Goal: Information Seeking & Learning: Check status

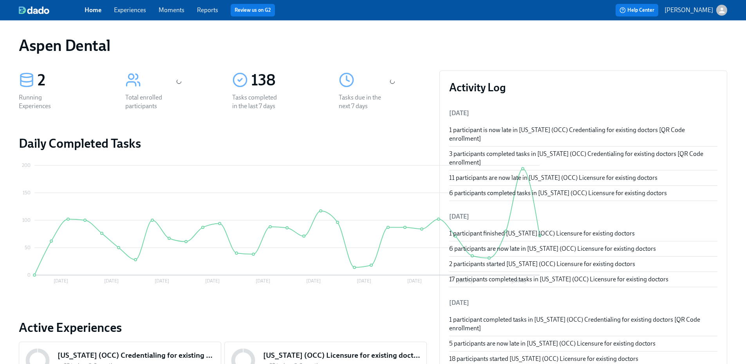
click at [212, 11] on link "Reports" at bounding box center [207, 9] width 21 height 7
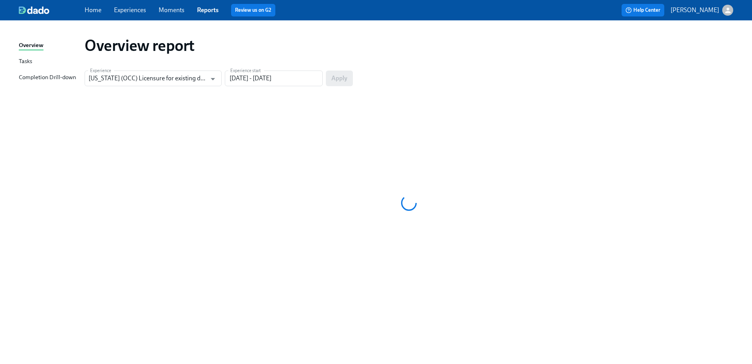
click at [59, 77] on div "Completion Drill-down" at bounding box center [47, 78] width 57 height 10
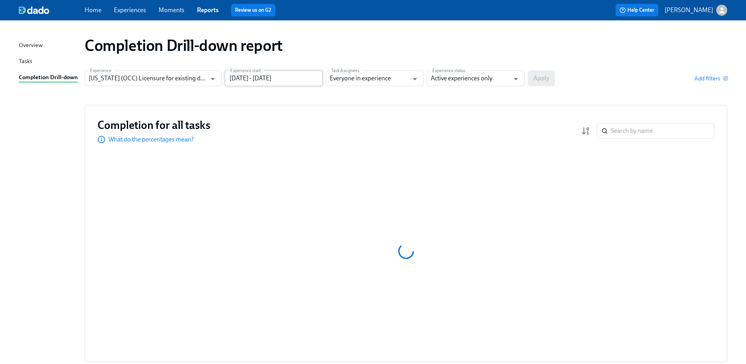
click at [266, 78] on input "[DATE] - [DATE]" at bounding box center [274, 79] width 98 height 16
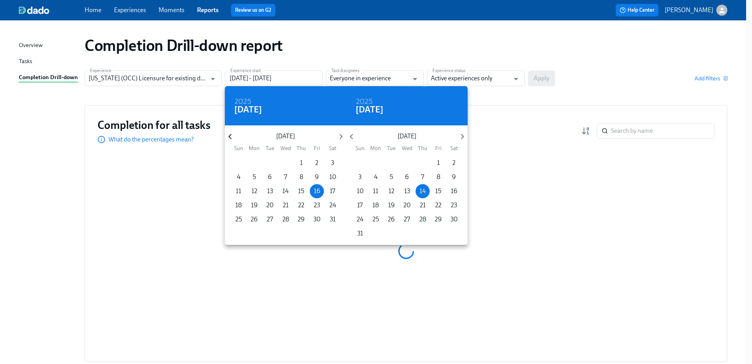
click at [230, 136] on icon "button" at bounding box center [230, 136] width 11 height 11
click at [230, 136] on icon "button" at bounding box center [229, 136] width 3 height 5
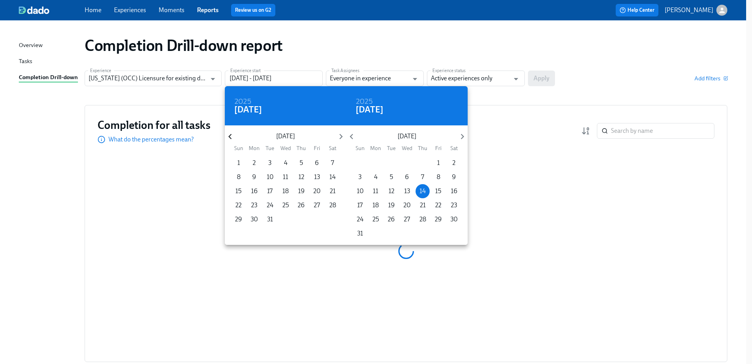
click at [230, 136] on icon "button" at bounding box center [229, 136] width 3 height 5
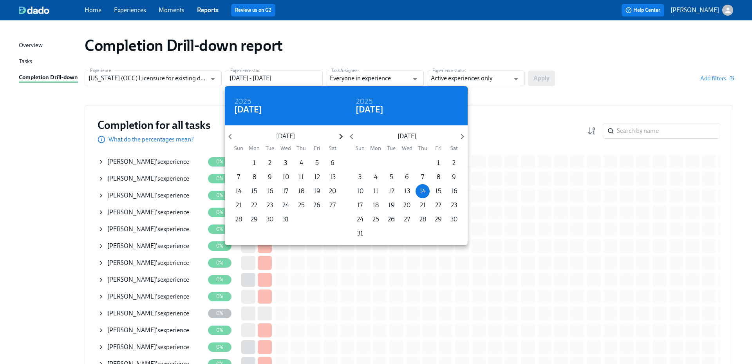
click at [340, 136] on icon "button" at bounding box center [341, 136] width 11 height 11
click at [304, 164] on span "1" at bounding box center [301, 163] width 14 height 9
type input "[DATE] - [DATE]"
click at [462, 74] on div at bounding box center [376, 182] width 752 height 364
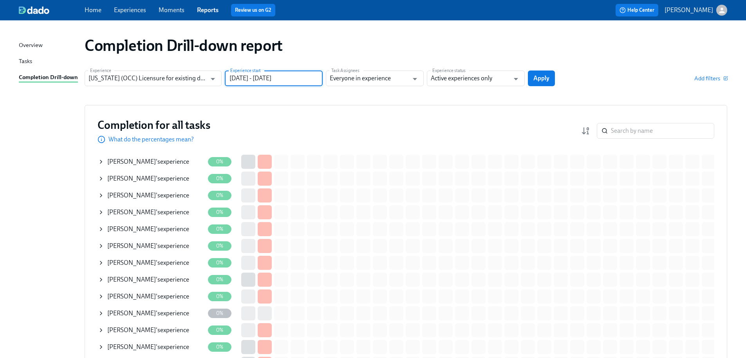
click at [462, 78] on input "Active experiences only" at bounding box center [470, 79] width 79 height 16
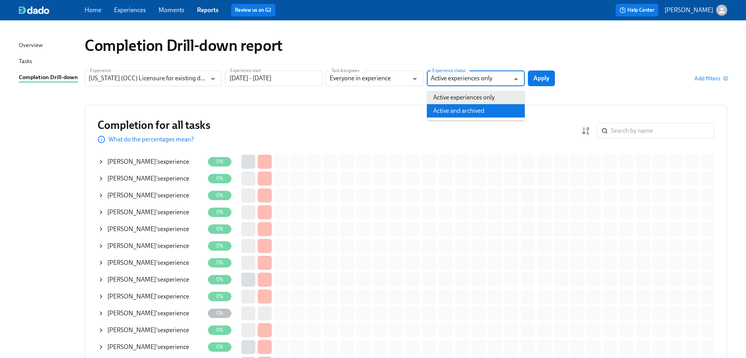
click at [463, 111] on li "Active and archived" at bounding box center [476, 110] width 98 height 13
type input "Active and archived"
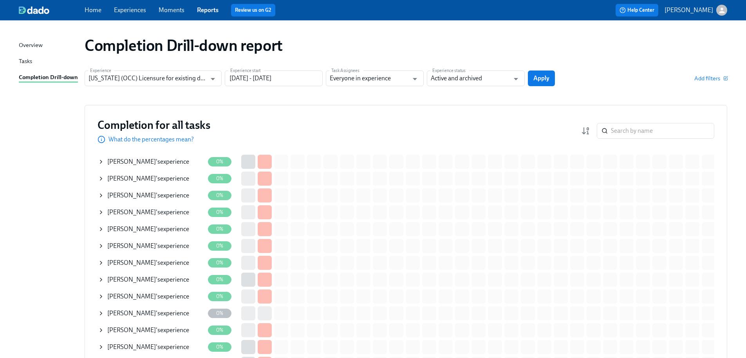
click at [542, 74] on span "Apply" at bounding box center [542, 78] width 16 height 8
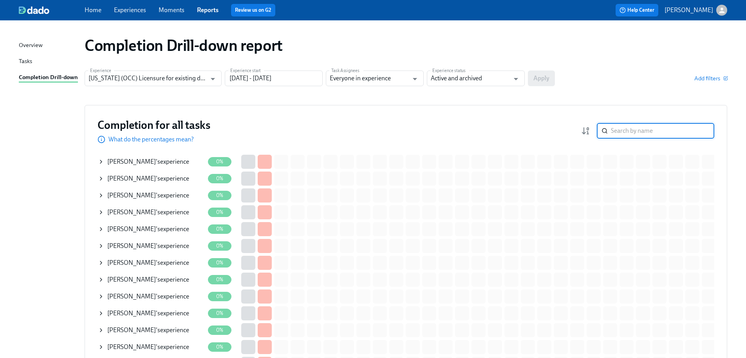
click at [642, 134] on input "search" at bounding box center [662, 131] width 103 height 16
type input "ferrei"
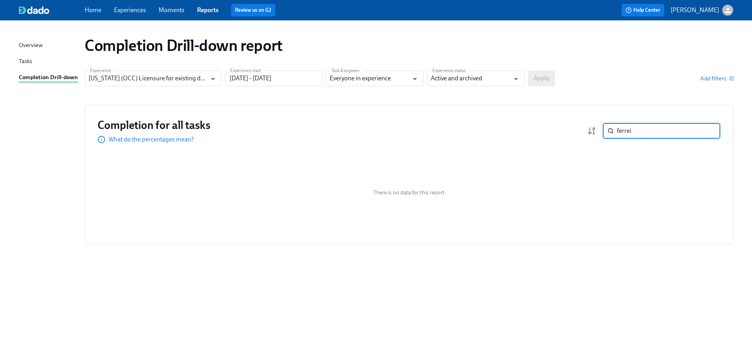
drag, startPoint x: 643, startPoint y: 132, endPoint x: 583, endPoint y: 132, distance: 59.6
click at [583, 132] on div "Completion for all tasks What do the percentages mean? ferrei ​" at bounding box center [409, 131] width 623 height 26
type input "[PERSON_NAME]"
click at [617, 92] on section "Experience [US_STATE] (OCC) Licensure for existing doctors Experience Experienc…" at bounding box center [409, 82] width 649 height 22
click at [627, 130] on input "[PERSON_NAME]" at bounding box center [668, 131] width 103 height 16
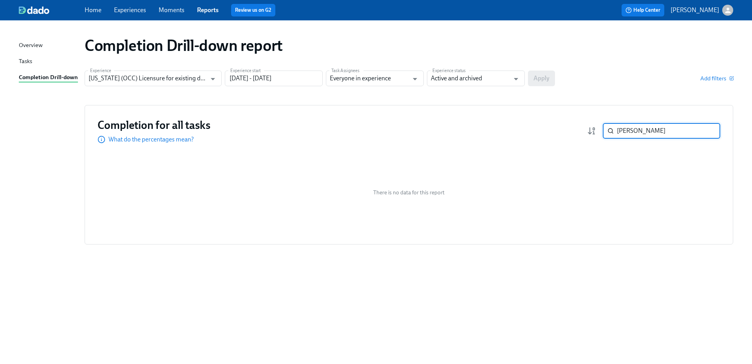
click at [641, 132] on input "[PERSON_NAME]" at bounding box center [668, 131] width 103 height 16
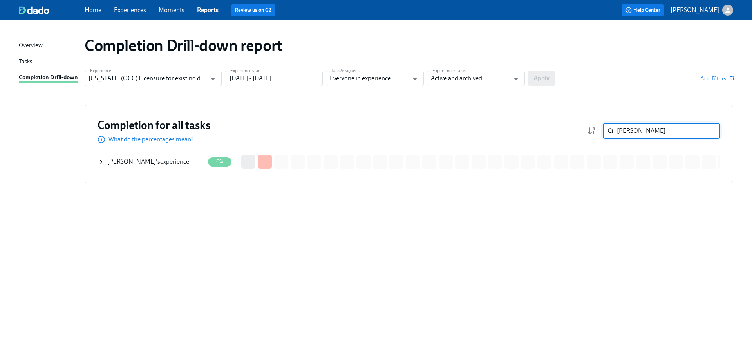
drag, startPoint x: 638, startPoint y: 129, endPoint x: 605, endPoint y: 130, distance: 32.9
click at [605, 130] on div "[PERSON_NAME] ​" at bounding box center [662, 131] width 118 height 16
click at [627, 86] on section "Experience [US_STATE] (OCC) Licensure for existing doctors Experience Experienc…" at bounding box center [409, 82] width 649 height 22
click at [608, 96] on div "Completion Drill-down report Experience [US_STATE] (OCC) Licensure for existing…" at bounding box center [376, 187] width 715 height 315
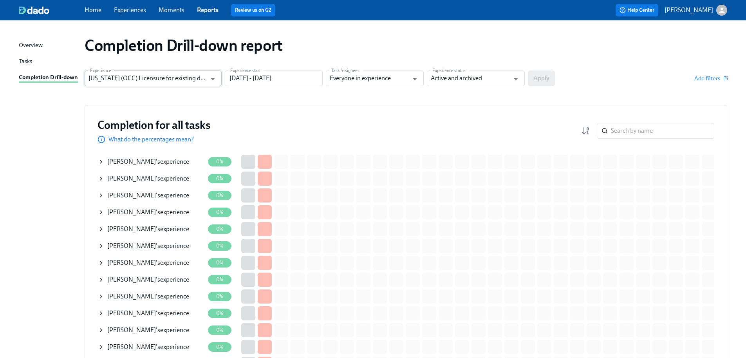
click at [195, 82] on input "[US_STATE] (OCC) Licensure for existing doctors" at bounding box center [148, 79] width 118 height 16
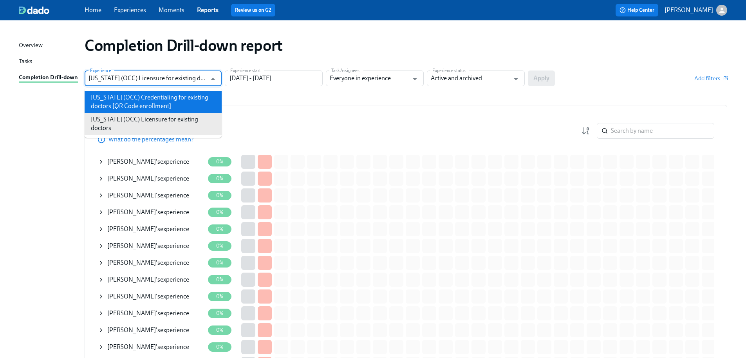
click at [178, 105] on li "[US_STATE] (OCC) Credentialing for existing doctors [QR Code enrollment]" at bounding box center [153, 102] width 137 height 22
type input "[US_STATE] (OCC) Credentialing for existing doctors [QR Code enrollment]"
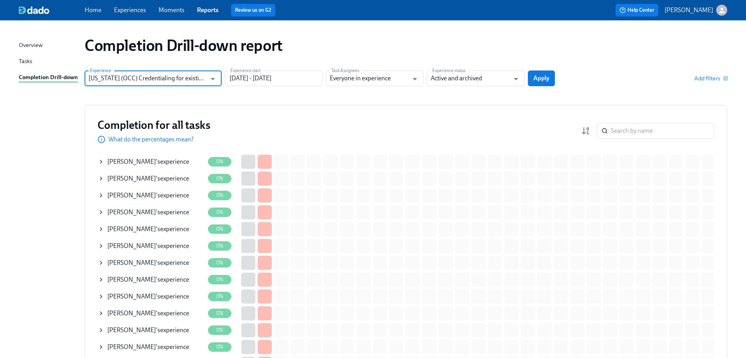
click at [546, 78] on span "Apply" at bounding box center [542, 78] width 16 height 8
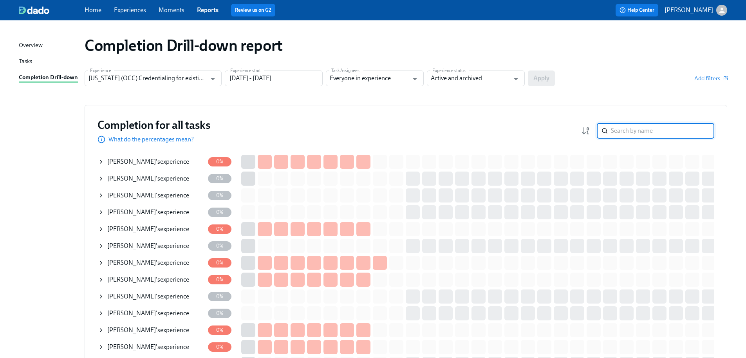
click at [630, 134] on input "search" at bounding box center [662, 131] width 103 height 16
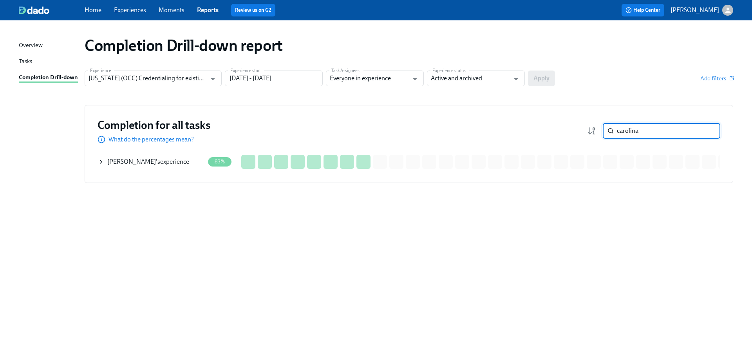
type input "carolina"
click at [152, 161] on div "[PERSON_NAME] 's experience" at bounding box center [148, 162] width 82 height 9
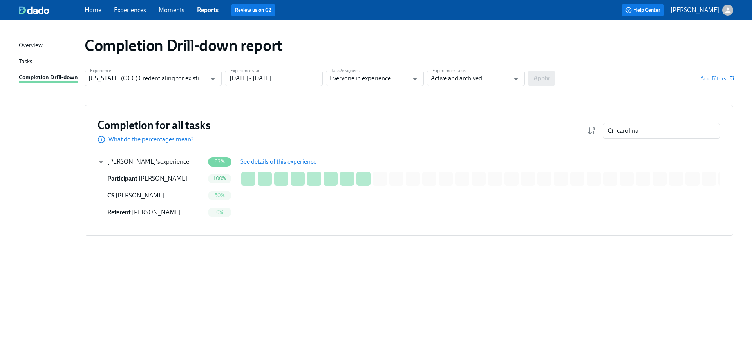
click at [271, 161] on span "See details of this experience" at bounding box center [279, 162] width 76 height 8
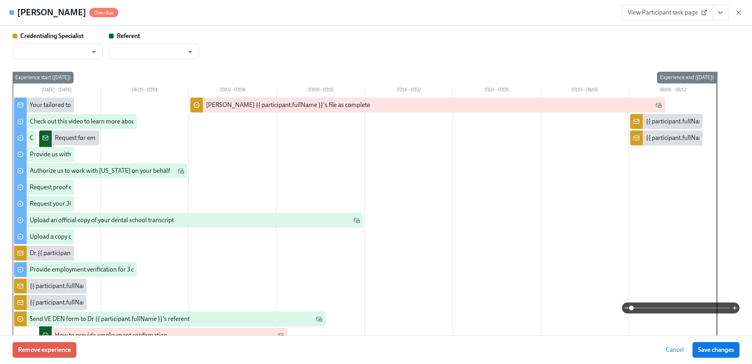
type input "[PERSON_NAME]"
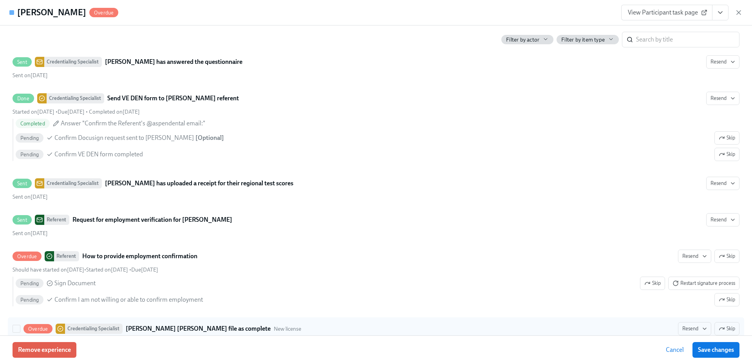
scroll to position [1403, 0]
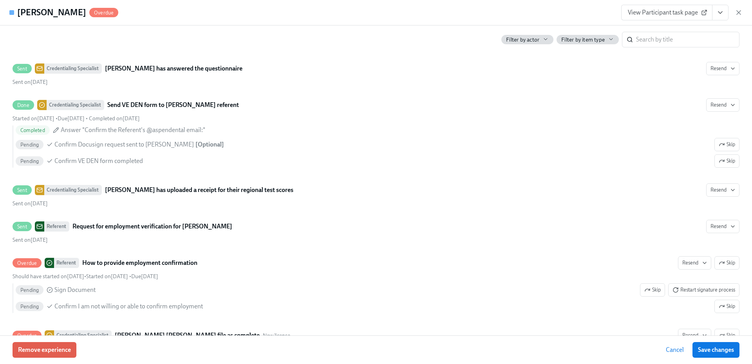
click at [739, 12] on icon "button" at bounding box center [739, 13] width 4 height 4
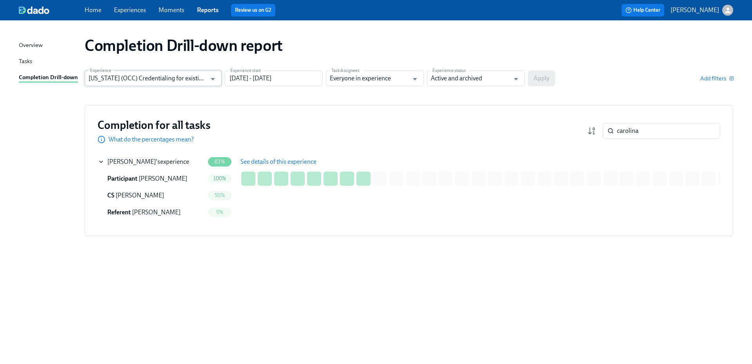
click at [192, 75] on input "[US_STATE] (OCC) Credentialing for existing doctors [QR Code enrollment]" at bounding box center [148, 79] width 118 height 16
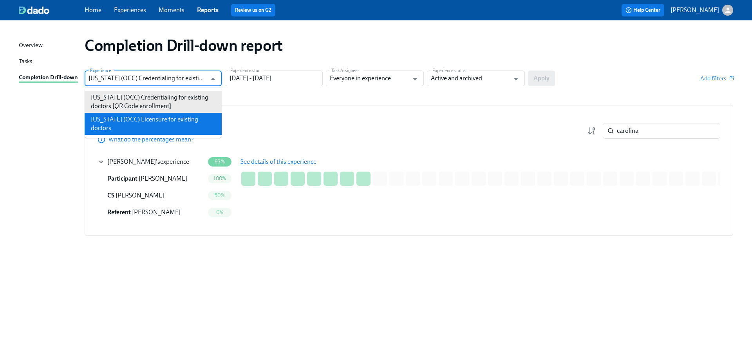
click at [157, 116] on li "[US_STATE] (OCC) Licensure for existing doctors" at bounding box center [153, 124] width 137 height 22
type input "[US_STATE] (OCC) Licensure for existing doctors"
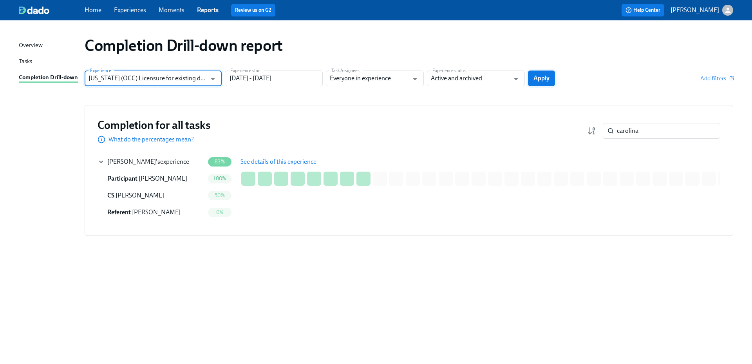
click at [549, 75] on span "Apply" at bounding box center [542, 78] width 16 height 8
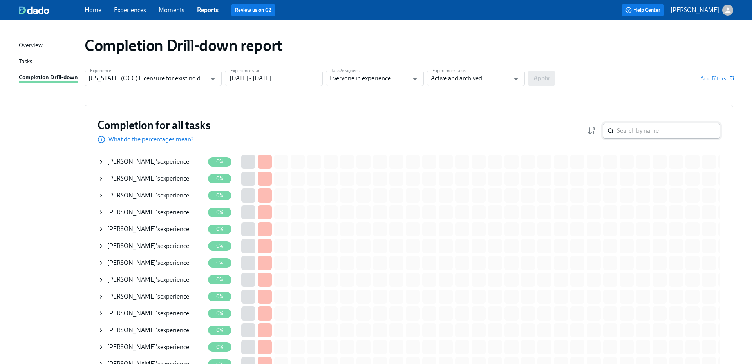
click at [658, 130] on input "search" at bounding box center [668, 131] width 103 height 16
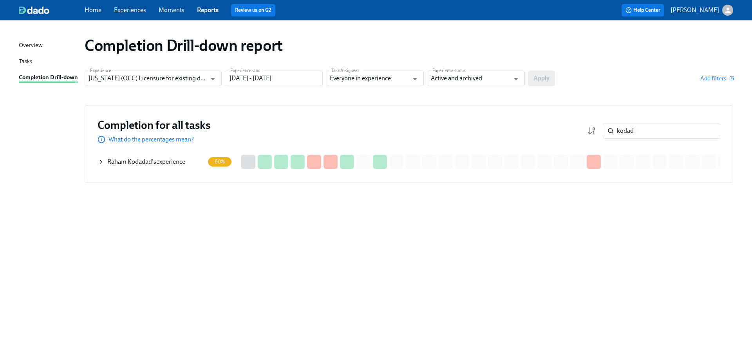
click at [172, 161] on div "[PERSON_NAME] 's experience" at bounding box center [146, 162] width 78 height 9
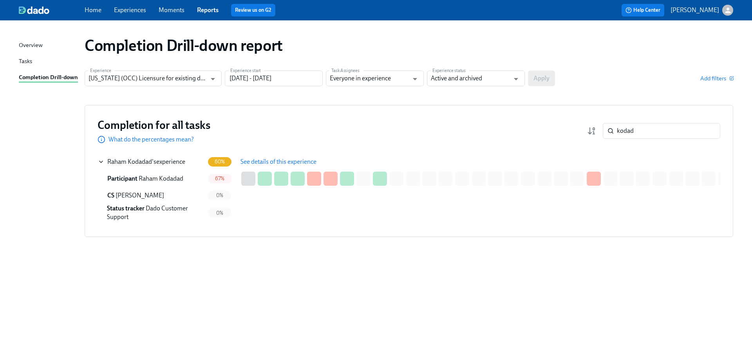
click at [270, 159] on span "See details of this experience" at bounding box center [279, 162] width 76 height 8
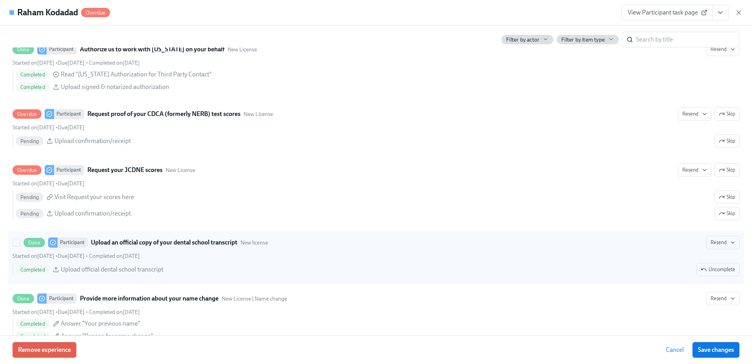
scroll to position [1175, 0]
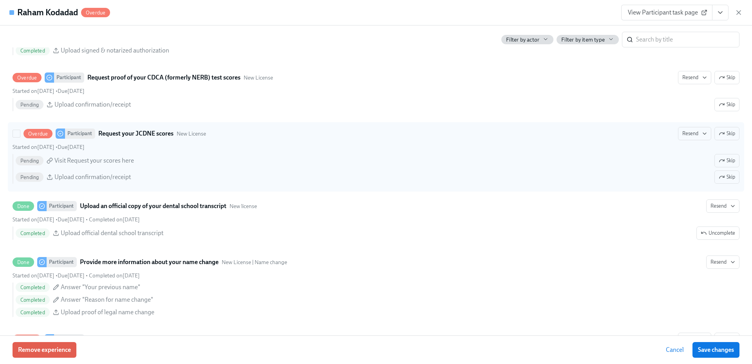
click at [724, 132] on span "Skip" at bounding box center [727, 134] width 16 height 8
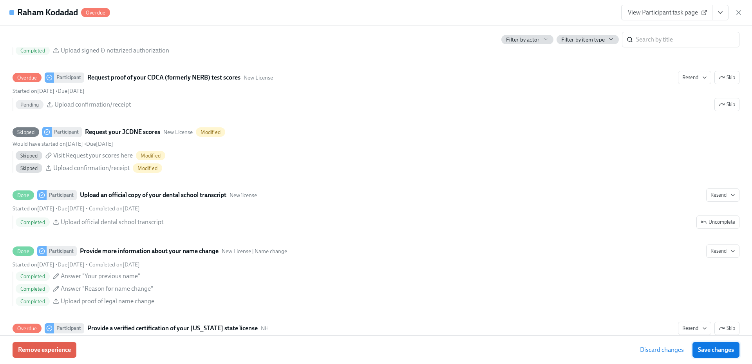
click at [719, 349] on span "Save changes" at bounding box center [716, 350] width 36 height 8
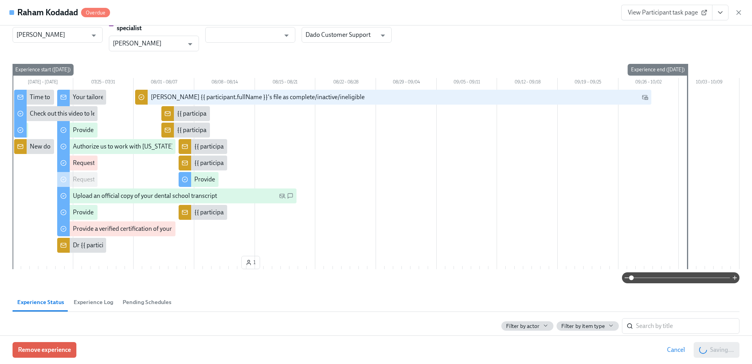
scroll to position [0, 0]
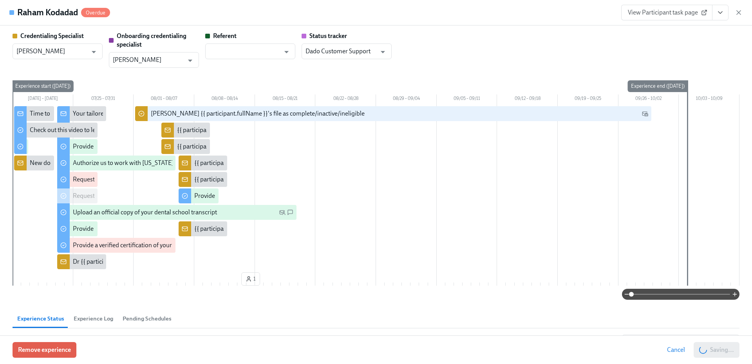
click at [674, 13] on span "View Participant task page" at bounding box center [667, 13] width 78 height 8
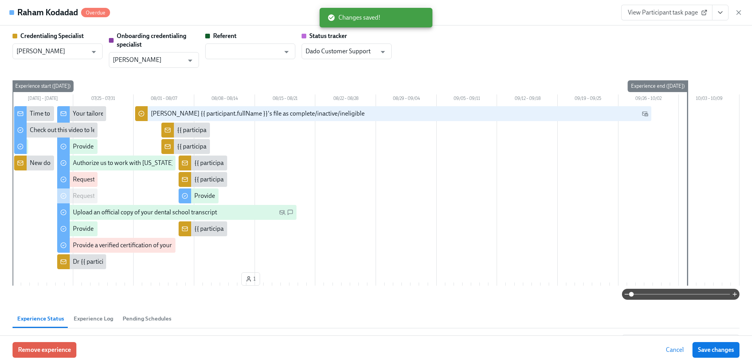
click at [645, 15] on span "View Participant task page" at bounding box center [667, 13] width 78 height 8
click at [736, 11] on icon "button" at bounding box center [739, 13] width 8 height 8
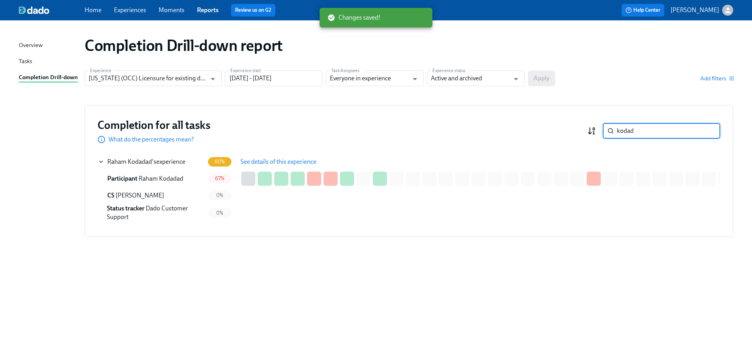
drag, startPoint x: 627, startPoint y: 131, endPoint x: 590, endPoint y: 129, distance: 36.1
click at [590, 129] on div "kodad ​" at bounding box center [653, 131] width 133 height 16
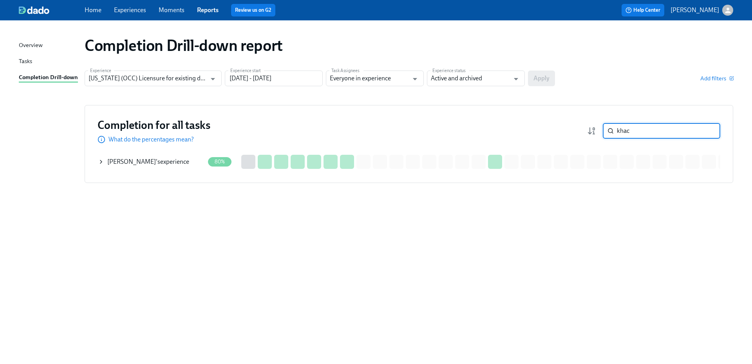
type input "khac"
click at [168, 165] on div "[PERSON_NAME] 's experience" at bounding box center [148, 162] width 82 height 9
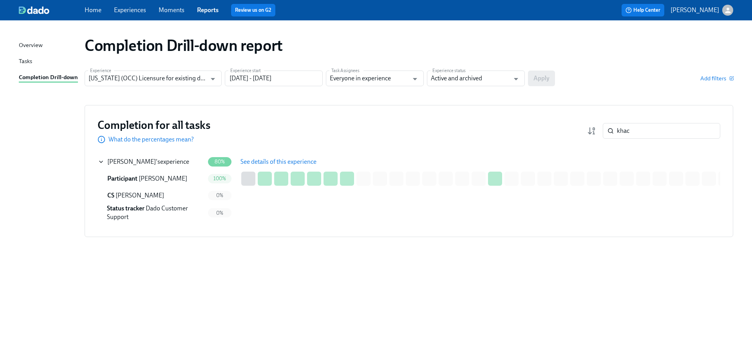
click at [258, 164] on span "See details of this experience" at bounding box center [279, 162] width 76 height 8
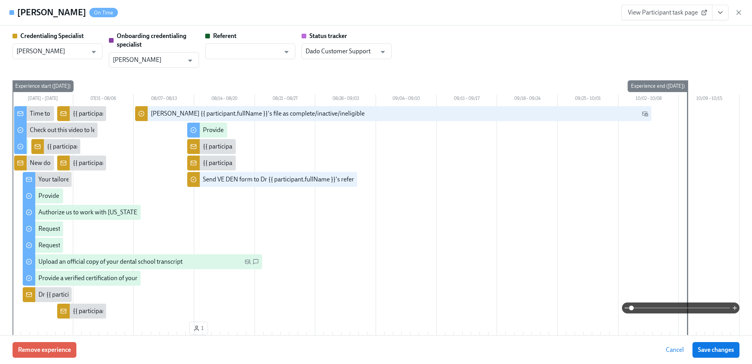
click at [681, 10] on span "View Participant task page" at bounding box center [667, 13] width 78 height 8
click at [649, 16] on span "View Participant task page" at bounding box center [667, 13] width 78 height 8
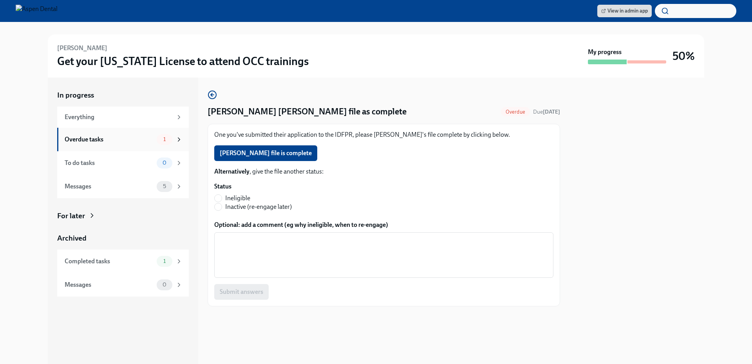
click at [120, 136] on div "Overdue tasks" at bounding box center [109, 139] width 89 height 9
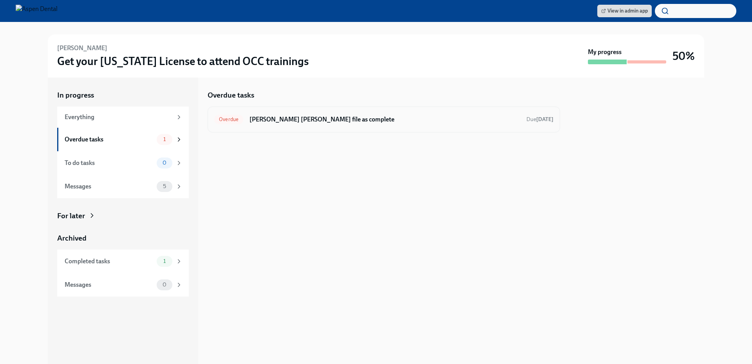
click at [336, 121] on h6 "[PERSON_NAME] [PERSON_NAME] file as complete" at bounding box center [385, 119] width 271 height 9
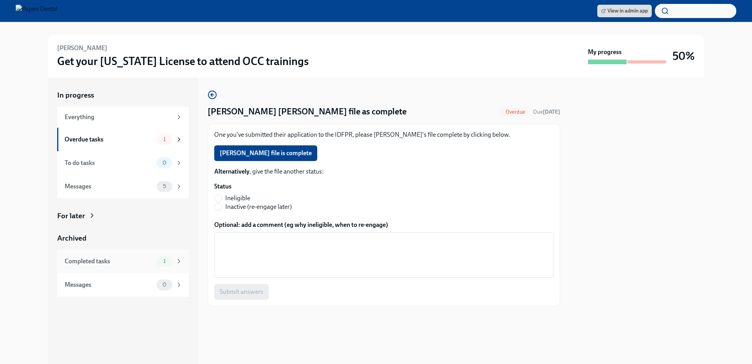
click at [116, 260] on div "Completed tasks" at bounding box center [109, 261] width 89 height 9
